Goal: Entertainment & Leisure: Consume media (video, audio)

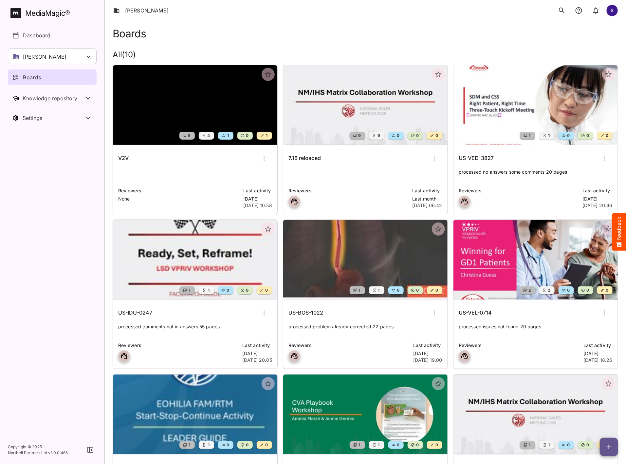
click at [310, 6] on div "Takeda Harsh S" at bounding box center [365, 10] width 521 height 21
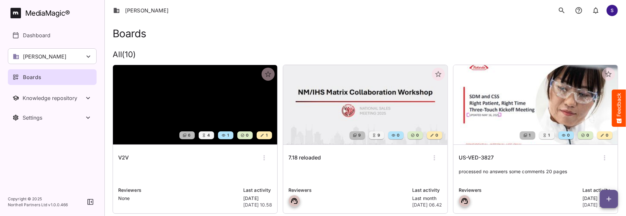
click at [178, 118] on img at bounding box center [195, 105] width 164 height 80
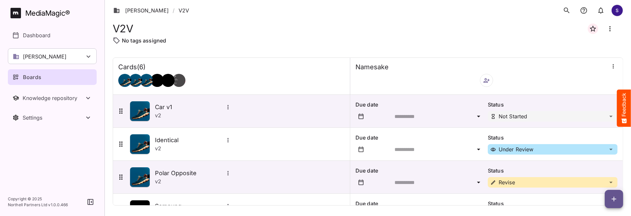
click at [178, 118] on div "v 2" at bounding box center [193, 116] width 77 height 8
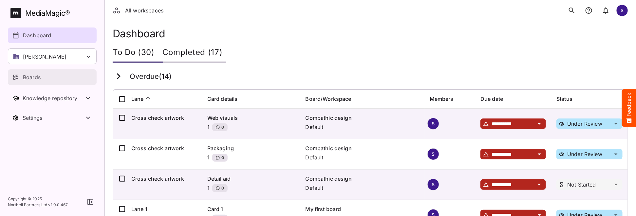
click at [41, 74] on div "Boards" at bounding box center [52, 77] width 80 height 8
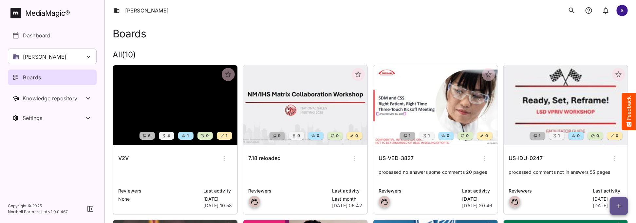
click at [141, 102] on img at bounding box center [175, 105] width 124 height 80
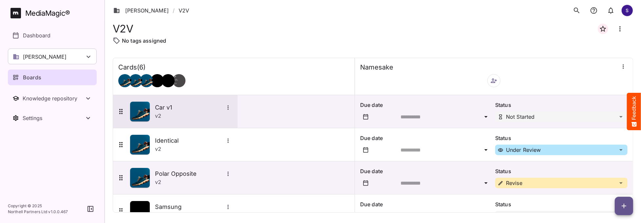
click at [193, 112] on div "v 2" at bounding box center [193, 116] width 77 height 8
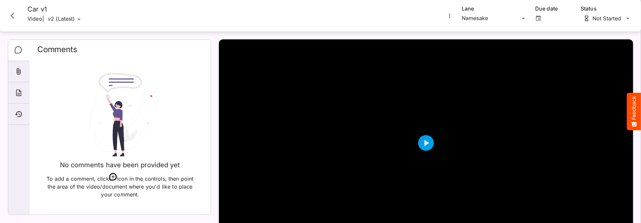
click at [11, 12] on icon "Close card" at bounding box center [13, 16] width 12 height 12
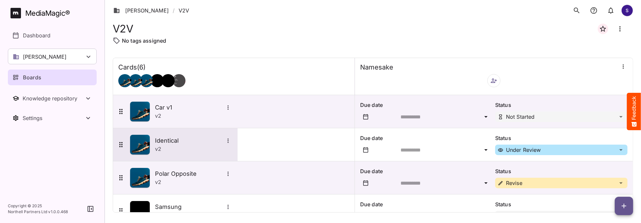
click at [141, 141] on img at bounding box center [140, 145] width 20 height 20
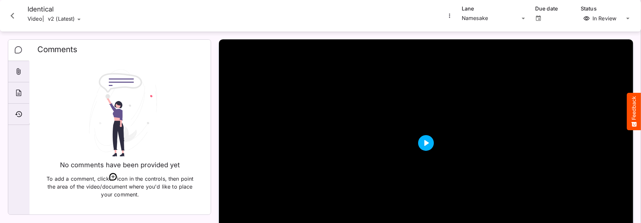
click at [423, 151] on button "Play" at bounding box center [426, 143] width 16 height 16
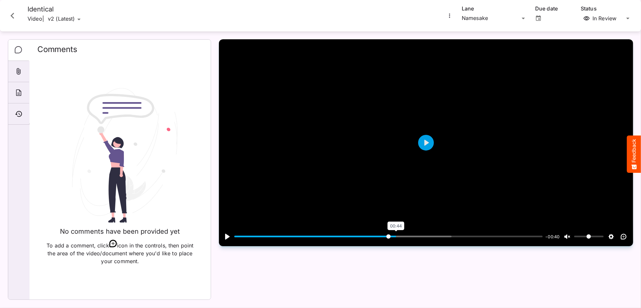
click at [395, 222] on input "Seek" at bounding box center [388, 237] width 308 height 6
click at [451, 222] on input "Seek" at bounding box center [388, 237] width 308 height 6
click at [501, 222] on input "Seek" at bounding box center [388, 237] width 308 height 6
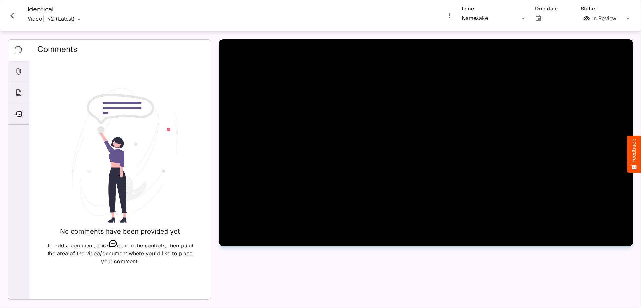
type input "****"
click at [11, 18] on icon "Close card" at bounding box center [13, 16] width 12 height 12
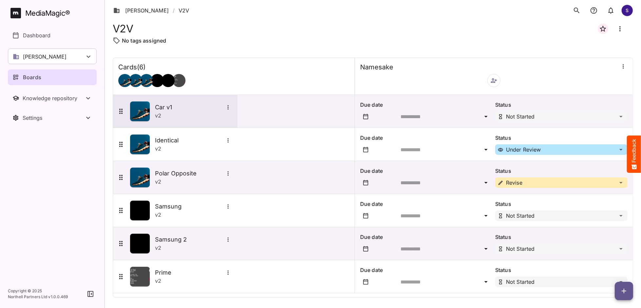
click at [136, 108] on img at bounding box center [140, 112] width 20 height 20
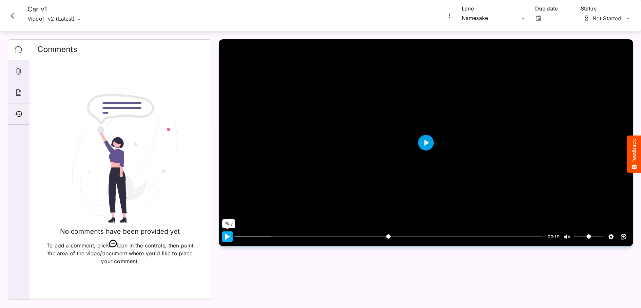
click at [229, 222] on button "Pause Play" at bounding box center [227, 237] width 10 height 10
click at [227, 222] on button "Pause Play" at bounding box center [227, 237] width 10 height 10
click at [427, 151] on button "Play" at bounding box center [426, 143] width 16 height 16
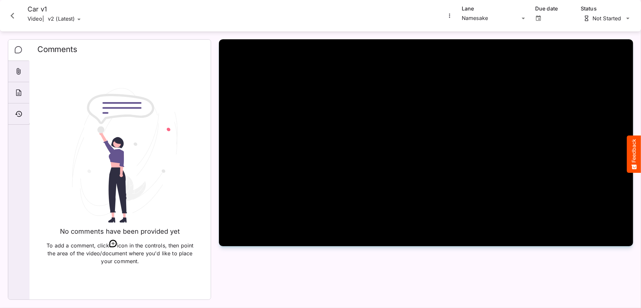
type input "***"
